Goal: Task Accomplishment & Management: Manage account settings

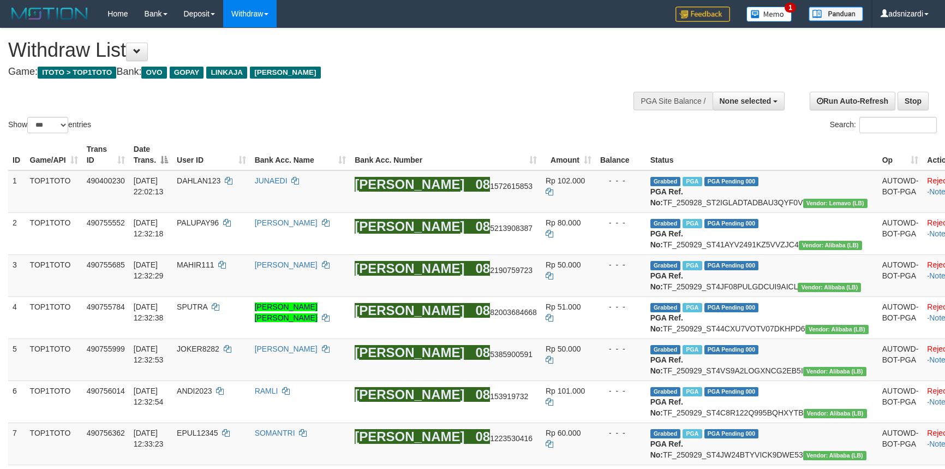
select select
select select "***"
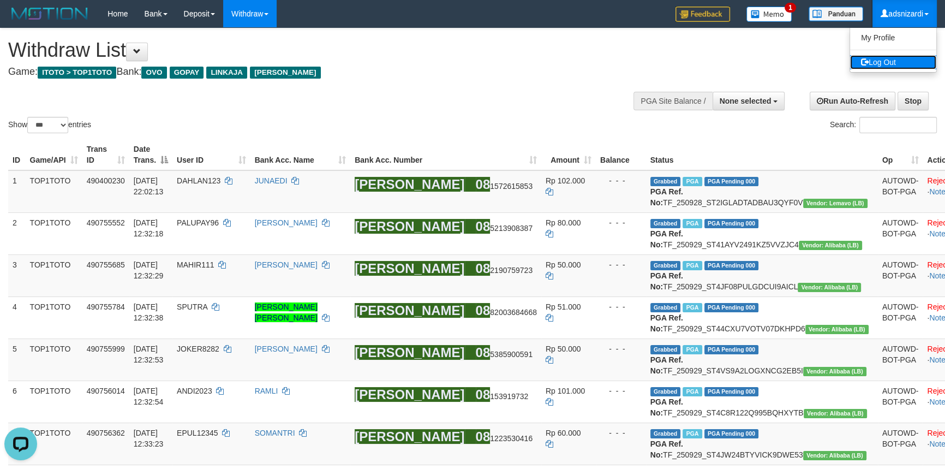
click at [889, 64] on link "Log Out" at bounding box center [893, 62] width 86 height 14
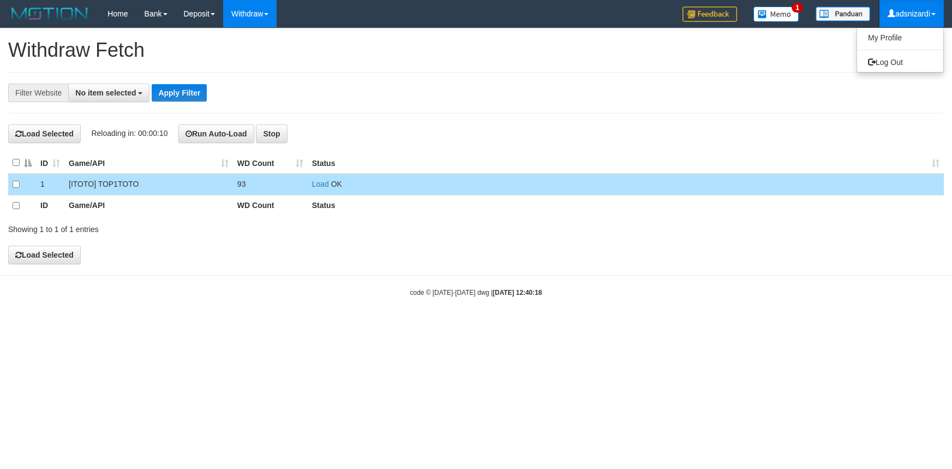
select select
drag, startPoint x: 884, startPoint y: 60, endPoint x: 889, endPoint y: 55, distance: 7.7
click at [884, 60] on link "Log Out" at bounding box center [900, 62] width 86 height 14
